Goal: Task Accomplishment & Management: Manage account settings

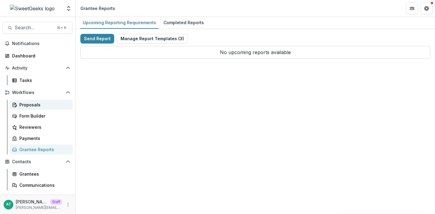
click at [19, 109] on link "Proposals" at bounding box center [41, 105] width 63 height 10
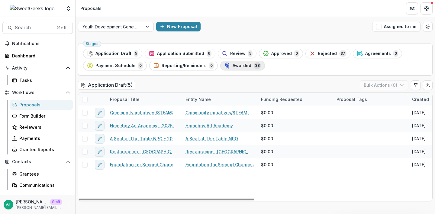
click at [233, 66] on span "Awarded" at bounding box center [242, 65] width 19 height 5
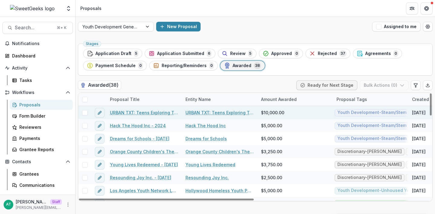
click at [85, 112] on span at bounding box center [84, 112] width 5 height 5
click at [400, 85] on icon "button" at bounding box center [402, 85] width 5 height 5
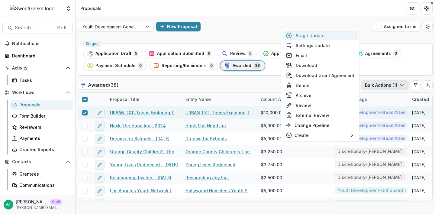
click at [312, 35] on button "Stage Update" at bounding box center [320, 36] width 76 height 10
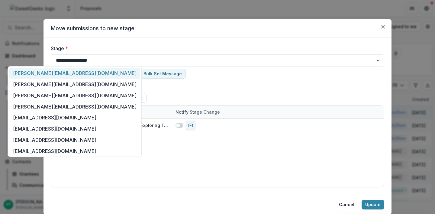
click at [119, 59] on div at bounding box center [70, 58] width 115 height 8
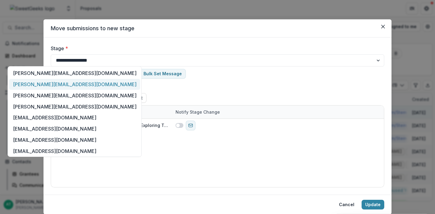
click at [226, 86] on div "Show Advanced Configuration Set Notified Users to Primary Contact" at bounding box center [217, 92] width 333 height 22
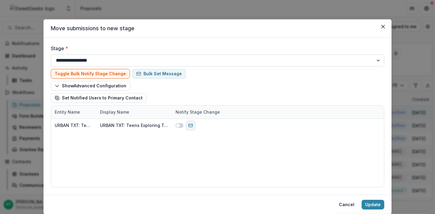
click at [134, 61] on select "**********" at bounding box center [217, 60] width 333 height 12
select select "********"
click at [51, 54] on select "**********" at bounding box center [217, 60] width 333 height 12
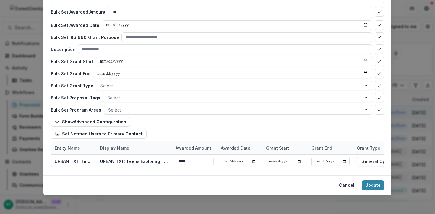
scroll to position [63, 0]
click at [87, 121] on button "Show Advanced Configuration" at bounding box center [90, 122] width 79 height 10
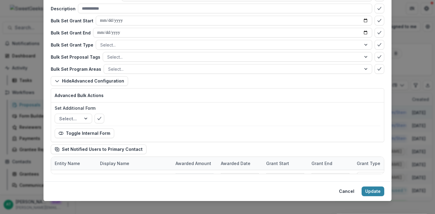
scroll to position [105, 0]
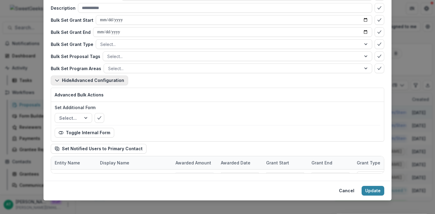
click at [90, 82] on button "Hide Advanced Configuration" at bounding box center [89, 81] width 77 height 10
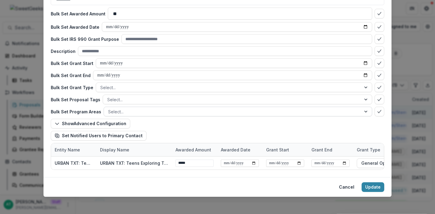
scroll to position [63, 0]
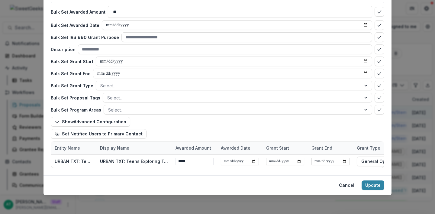
click at [29, 153] on div "**********" at bounding box center [217, 107] width 435 height 214
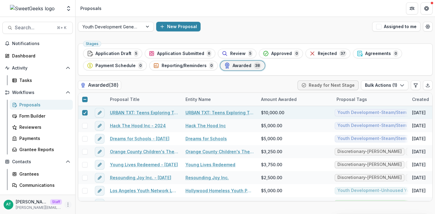
click at [69, 205] on button "More" at bounding box center [67, 204] width 7 height 7
click at [90, 193] on link "User Settings" at bounding box center [106, 192] width 65 height 10
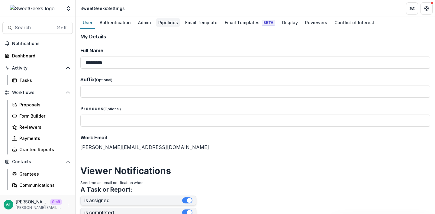
click at [162, 22] on div "Pipelines" at bounding box center [168, 22] width 24 height 9
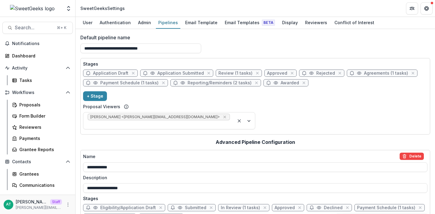
click at [270, 73] on span "Approved" at bounding box center [277, 73] width 20 height 5
select select "********"
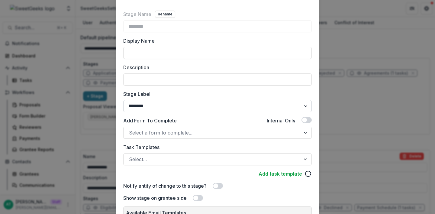
scroll to position [34, 0]
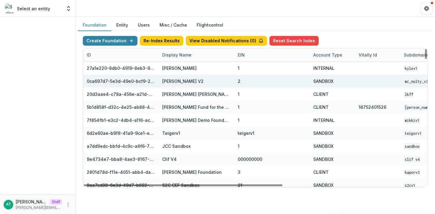
scroll to position [0, 245]
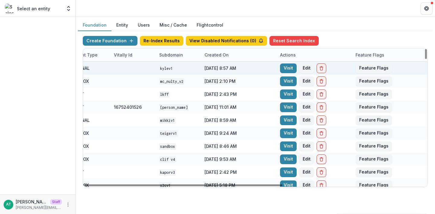
click at [278, 66] on div "Visit Edit" at bounding box center [314, 68] width 76 height 13
click at [286, 68] on link "Visit" at bounding box center [288, 68] width 17 height 10
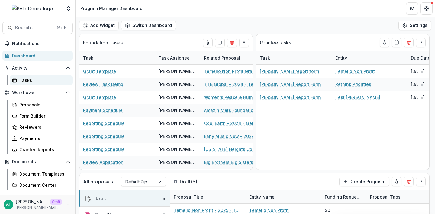
click at [35, 79] on div "Tasks" at bounding box center [43, 80] width 49 height 6
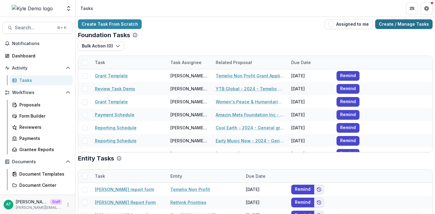
click at [400, 27] on link "Create / Manage Tasks" at bounding box center [403, 24] width 57 height 10
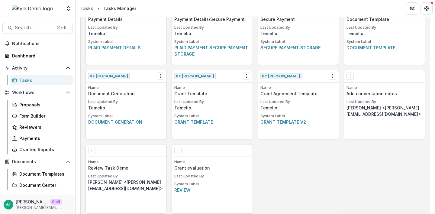
scroll to position [442, 0]
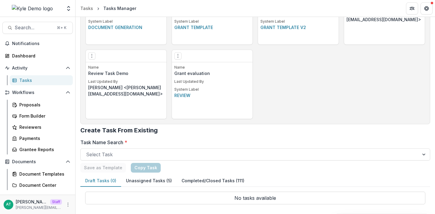
click at [203, 183] on button "Completed/Closed Tasks (111)" at bounding box center [213, 181] width 72 height 12
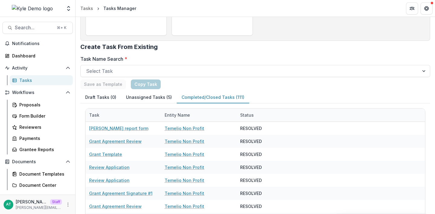
scroll to position [527, 0]
